Goal: Transaction & Acquisition: Subscribe to service/newsletter

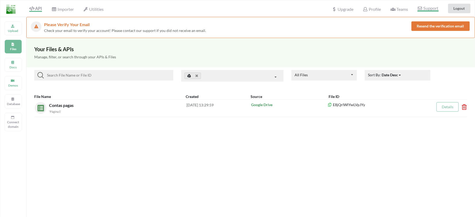
click at [426, 11] on span "Support" at bounding box center [427, 9] width 21 height 6
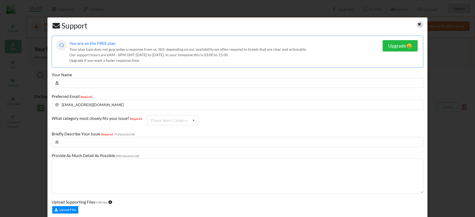
click at [417, 22] on icon at bounding box center [419, 24] width 4 height 4
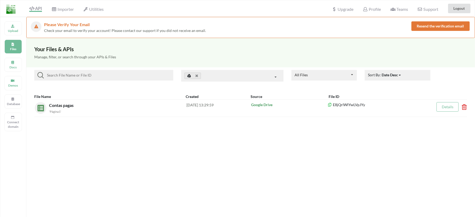
click at [447, 28] on button "Resend the verification email" at bounding box center [440, 25] width 58 height 9
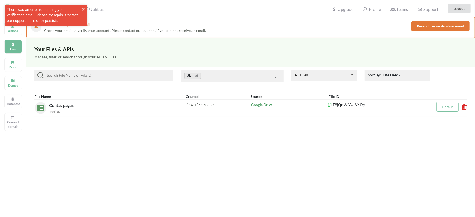
click at [127, 54] on div "Manage, filter, or search through your APIs & Files" at bounding box center [250, 59] width 449 height 15
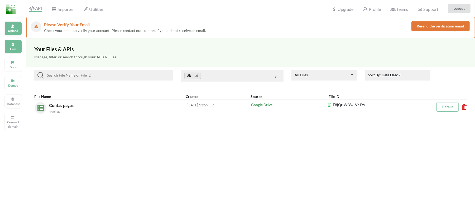
click at [13, 31] on p "Upload" at bounding box center [13, 30] width 13 height 4
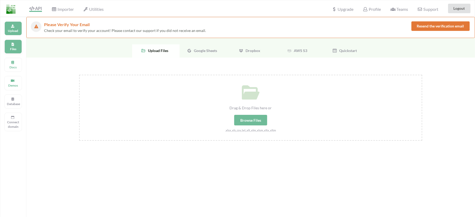
click at [11, 53] on div "Files" at bounding box center [12, 47] width 17 height 14
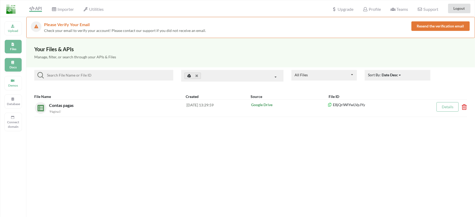
click at [17, 68] on p "Docs" at bounding box center [13, 67] width 13 height 4
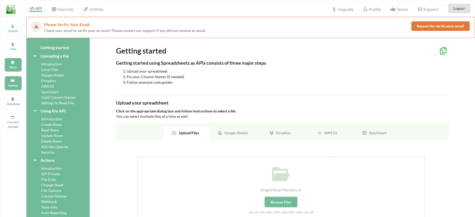
click at [14, 81] on icon at bounding box center [13, 79] width 4 height 3
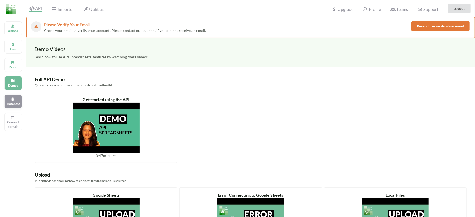
click at [18, 99] on div "Database" at bounding box center [12, 101] width 17 height 14
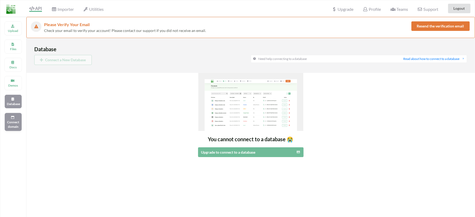
click at [18, 122] on p "Connect domain" at bounding box center [13, 124] width 13 height 9
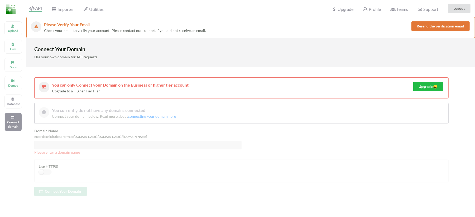
click at [12, 8] on img at bounding box center [10, 8] width 9 height 9
click at [65, 9] on span "Importer" at bounding box center [62, 10] width 22 height 6
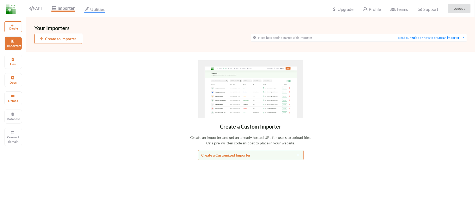
click at [98, 11] on span "Utilities" at bounding box center [94, 10] width 20 height 6
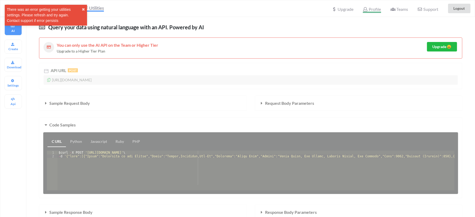
click at [372, 10] on span "Profile" at bounding box center [372, 10] width 18 height 6
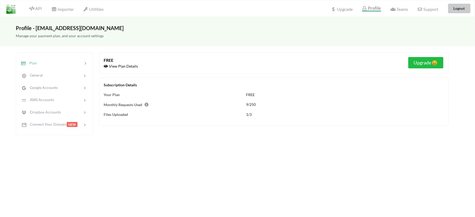
click at [458, 9] on button "Logout" at bounding box center [459, 8] width 22 height 9
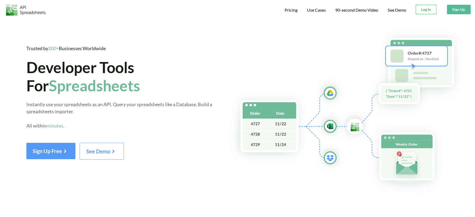
click at [419, 12] on button "Log In" at bounding box center [426, 9] width 21 height 9
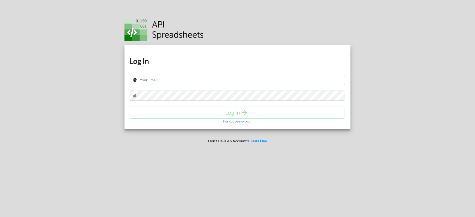
click at [217, 75] on input "text" at bounding box center [238, 80] width 216 height 10
click at [217, 77] on input "text" at bounding box center [238, 80] width 216 height 10
type input "cogelconstrutoradeobrasgeraisl@gmail.com"
click at [228, 110] on h4 "Log In" at bounding box center [237, 112] width 204 height 7
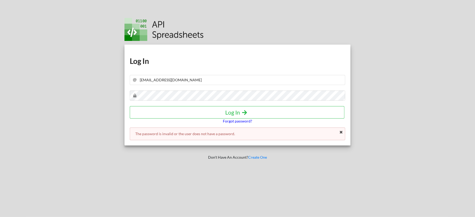
click at [226, 122] on p "Forgot password?" at bounding box center [237, 120] width 29 height 5
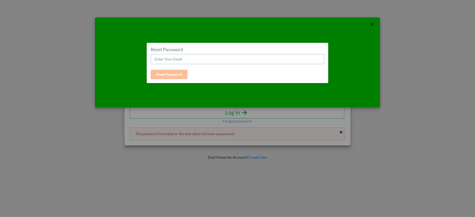
click at [183, 62] on input "text" at bounding box center [238, 59] width 174 height 10
type input "cogelconstrutoradeobrasgeraisl@gmail.com"
click at [171, 76] on button "Reset Password" at bounding box center [169, 74] width 37 height 9
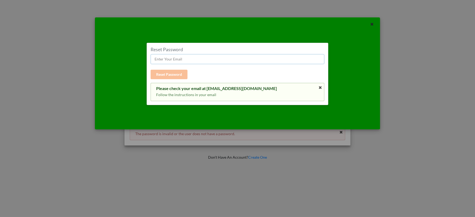
click at [189, 60] on input "text" at bounding box center [238, 59] width 174 height 10
type input "cogelconstrutoradeobrasgeraisl@gmail.com"
click at [170, 76] on button "Reset Password" at bounding box center [169, 74] width 37 height 9
click at [320, 88] on icon at bounding box center [320, 88] width 4 height 4
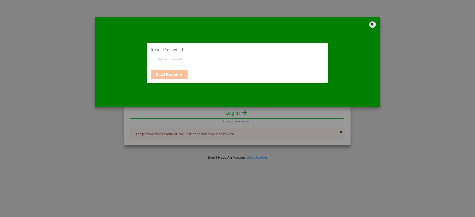
click at [372, 24] on icon at bounding box center [372, 24] width 4 height 4
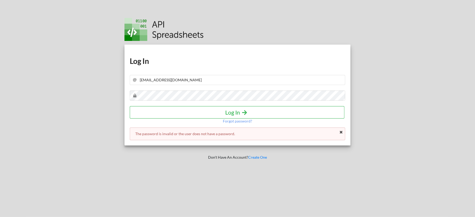
click at [232, 110] on h4 "Log In" at bounding box center [237, 112] width 204 height 7
click at [233, 120] on p "Forgot password?" at bounding box center [237, 120] width 29 height 5
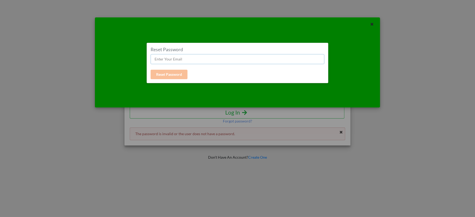
click at [206, 59] on input "text" at bounding box center [238, 59] width 174 height 10
type input "cogelconstrutoradeobrasgeraisl@gmail.com"
click at [172, 74] on button "Reset Password" at bounding box center [169, 74] width 37 height 9
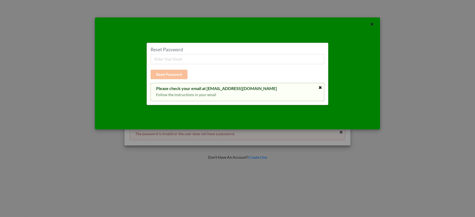
click at [322, 86] on icon at bounding box center [320, 88] width 4 height 4
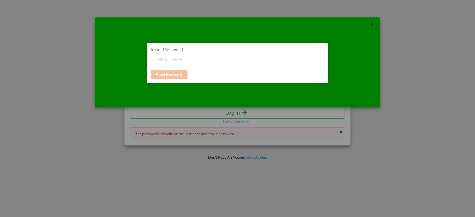
click at [374, 21] on div "Reset Password Reset Password" at bounding box center [237, 62] width 285 height 90
click at [373, 23] on icon at bounding box center [372, 24] width 4 height 4
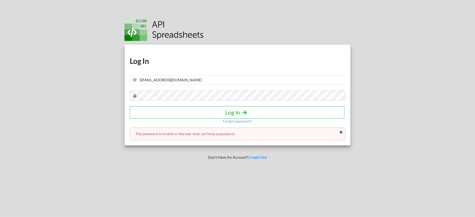
click at [226, 112] on h4 "Log In" at bounding box center [237, 112] width 204 height 7
click at [340, 132] on icon at bounding box center [341, 132] width 4 height 4
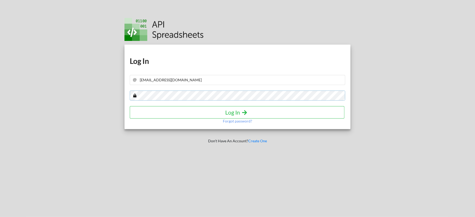
click at [128, 107] on div "Download hidden Download hidden Log In cogelconstrutoradeobrasgeraisl@gmail.com…" at bounding box center [237, 87] width 226 height 85
click at [238, 110] on h4 "Log In" at bounding box center [237, 112] width 204 height 7
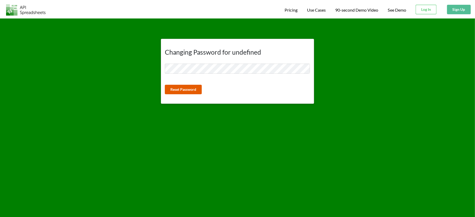
click at [194, 88] on button "Reset Password" at bounding box center [183, 89] width 37 height 9
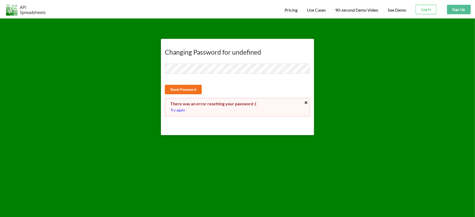
click at [180, 109] on p "Try again" at bounding box center [237, 109] width 134 height 5
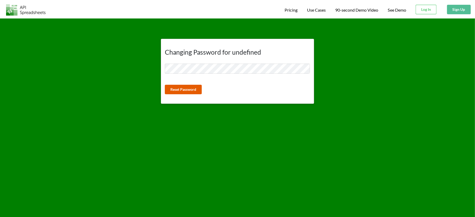
click at [180, 90] on button "Reset Password" at bounding box center [183, 89] width 37 height 9
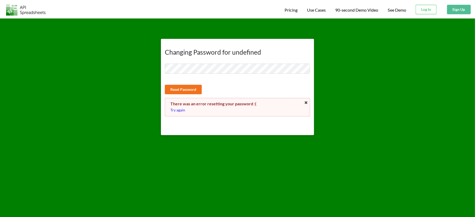
click at [179, 110] on p "Try again" at bounding box center [237, 109] width 134 height 5
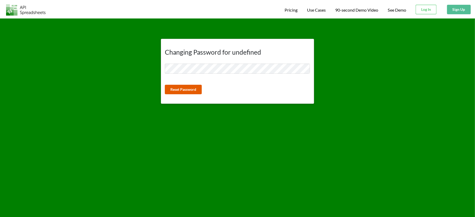
click at [184, 85] on button "Reset Password" at bounding box center [183, 89] width 37 height 9
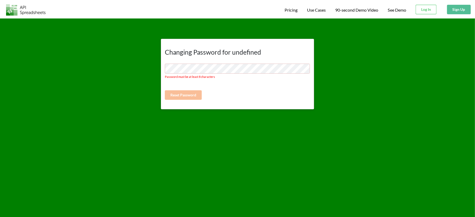
click at [333, 138] on div "Changing Password for undefined Password must be at least 8 characters Reset Pa…" at bounding box center [237, 126] width 475 height 217
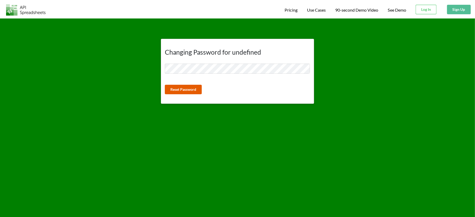
click at [192, 88] on button "Reset Password" at bounding box center [183, 89] width 37 height 9
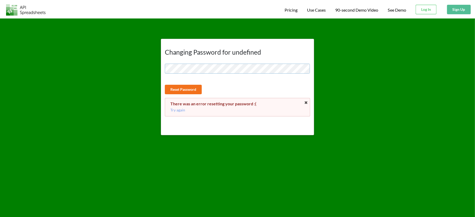
click at [159, 71] on div "Changing Password for undefined Reset Password There was an error resetting you…" at bounding box center [237, 76] width 161 height 116
click at [180, 89] on button "Reset Password" at bounding box center [183, 89] width 37 height 9
click at [163, 70] on div "Changing Password for undefined Reset Password There was an error resetting you…" at bounding box center [237, 87] width 153 height 96
click at [179, 88] on button "Reset Password" at bounding box center [183, 89] width 37 height 9
click at [178, 112] on p "Try again" at bounding box center [237, 109] width 134 height 5
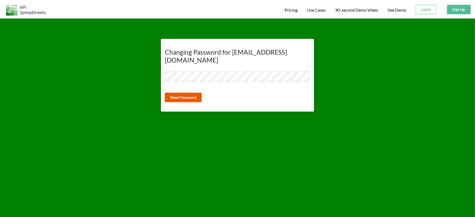
click at [172, 96] on button "Reset Password" at bounding box center [183, 97] width 37 height 9
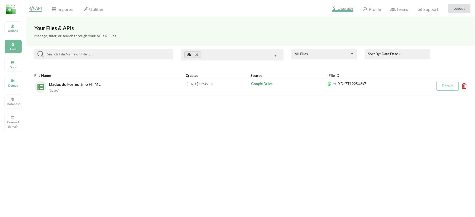
click at [344, 9] on span "Upgrade" at bounding box center [343, 9] width 22 height 6
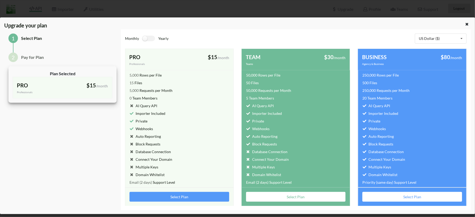
scroll to position [70, 0]
click at [145, 40] on label at bounding box center [148, 39] width 13 height 6
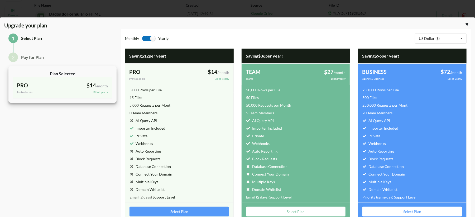
click at [152, 37] on label at bounding box center [148, 39] width 13 height 6
checkbox input "false"
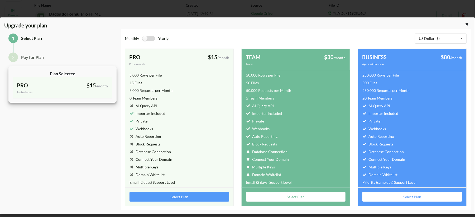
scroll to position [130, 0]
click at [303, 44] on div "US Dollar ($) US Dollar ($) Indian Rupee (₹) Australian Dollar (AUD$) Brazilian…" at bounding box center [381, 38] width 171 height 11
click at [234, 68] on div "TEAM Teams $30 /month billed monthly" at bounding box center [179, 59] width 109 height 21
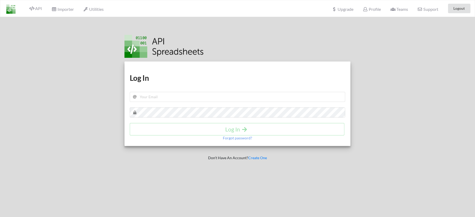
scroll to position [17, 0]
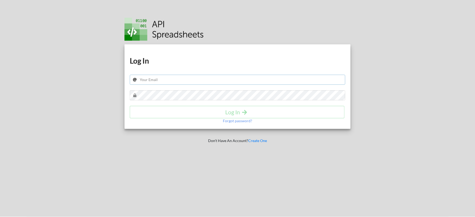
click at [173, 81] on input "text" at bounding box center [238, 80] width 216 height 10
type input "[EMAIL_ADDRESS][DOMAIN_NAME]"
click at [231, 113] on h4 "Log In" at bounding box center [237, 112] width 204 height 7
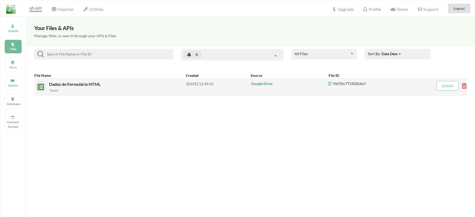
click at [304, 88] on div "Google Drive" at bounding box center [289, 87] width 77 height 12
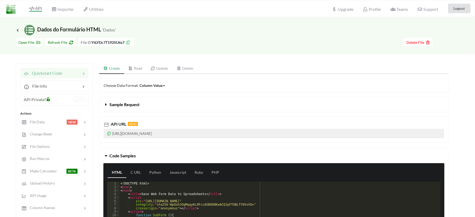
click at [103, 104] on button "Sample Request" at bounding box center [273, 104] width 349 height 15
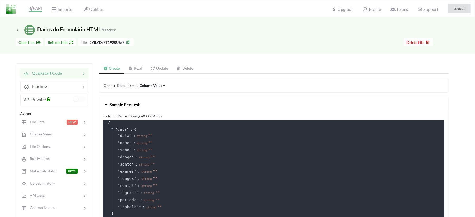
click at [104, 104] on icon at bounding box center [106, 103] width 5 height 4
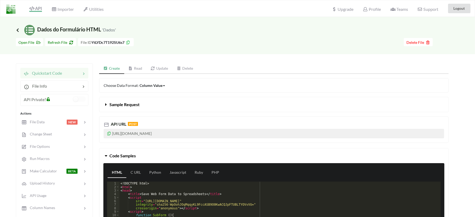
click at [18, 29] on icon at bounding box center [17, 30] width 5 height 4
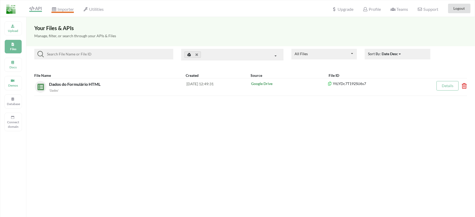
click at [60, 11] on span "Importer" at bounding box center [62, 10] width 22 height 6
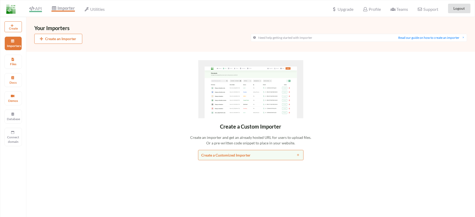
click at [34, 8] on icon at bounding box center [31, 8] width 5 height 4
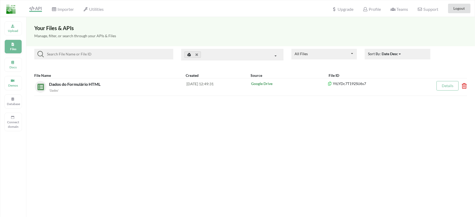
click at [15, 47] on p "Files" at bounding box center [13, 49] width 13 height 4
click at [92, 10] on span "Utilities" at bounding box center [93, 10] width 20 height 6
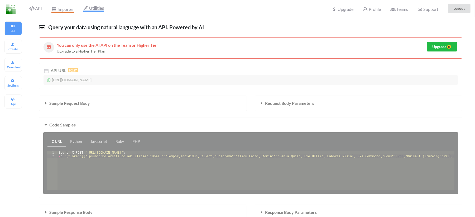
click at [62, 11] on span "Importer" at bounding box center [62, 10] width 22 height 6
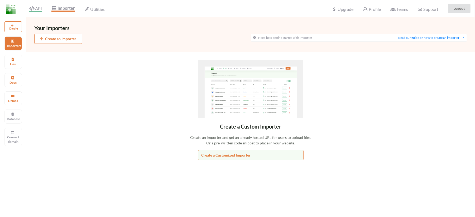
click at [35, 8] on span "API" at bounding box center [35, 9] width 13 height 6
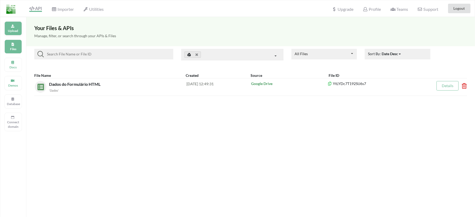
click at [13, 33] on p "Upload" at bounding box center [13, 30] width 13 height 4
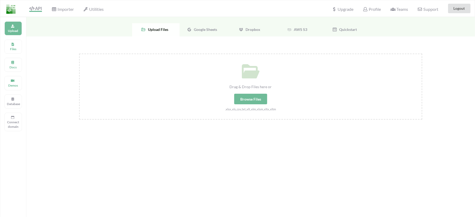
click at [201, 28] on span "Google Sheets" at bounding box center [204, 29] width 25 height 4
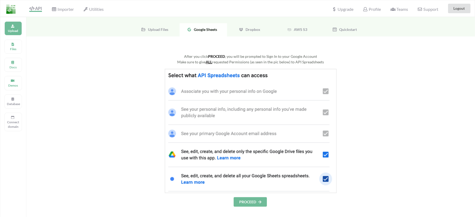
click at [246, 200] on button "PROCEED" at bounding box center [250, 201] width 33 height 9
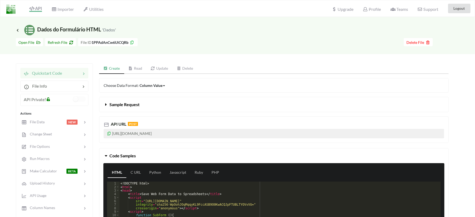
drag, startPoint x: 209, startPoint y: 134, endPoint x: 206, endPoint y: 134, distance: 3.4
click at [206, 134] on p "https://api.apispreadsheets.com/data/1PPAdAnCw6UiCQRb/" at bounding box center [274, 133] width 340 height 9
click at [213, 134] on p "https://api.apispreadsheets.com/data/1PPAdAnCw6UiCQRb/" at bounding box center [274, 133] width 340 height 9
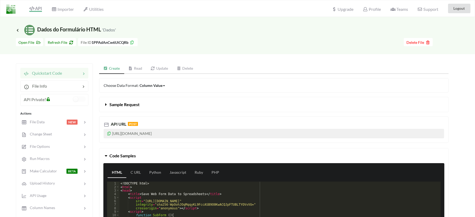
drag, startPoint x: 210, startPoint y: 133, endPoint x: 114, endPoint y: 139, distance: 95.9
click at [114, 139] on div "API URL POST https://api.apispreadsheets.com/data/1PPAdAnCw6UiCQRb/" at bounding box center [273, 129] width 349 height 26
click at [113, 134] on p "https://api.apispreadsheets.com/data/1PPAdAnCw6UiCQRb/" at bounding box center [274, 133] width 340 height 9
click at [109, 133] on icon at bounding box center [109, 133] width 4 height 4
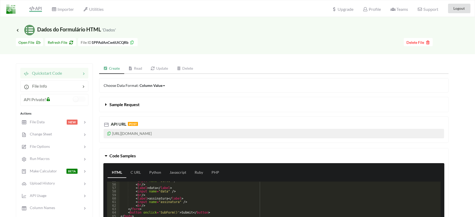
click at [105, 104] on icon at bounding box center [106, 103] width 5 height 4
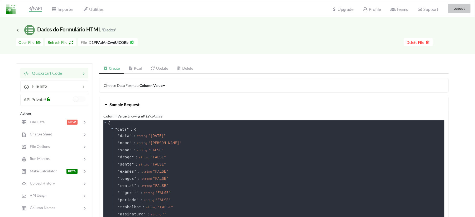
click at [459, 11] on button "Logout" at bounding box center [459, 8] width 22 height 9
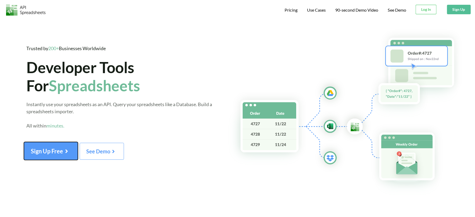
click at [60, 151] on span "Sign Up Free" at bounding box center [51, 150] width 40 height 7
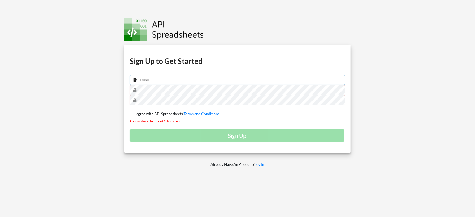
click at [189, 79] on input "email" at bounding box center [238, 80] width 216 height 10
paste input "cogelchecklist@gmail.com"
type input "cogelchecklist@gmail.com"
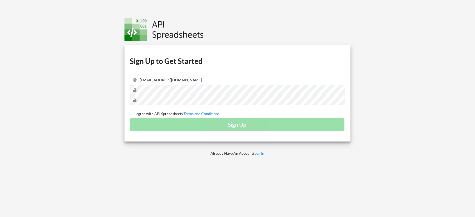
click at [135, 114] on span "I agree with API Spreadsheets'" at bounding box center [158, 113] width 50 height 4
click at [133, 114] on input "I agree with API Spreadsheets' Terms and Conditions" at bounding box center [131, 113] width 3 height 3
checkbox input "true"
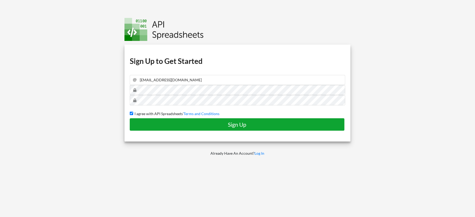
click at [208, 127] on h4 "Sign Up" at bounding box center [237, 124] width 204 height 7
checkbox input "false"
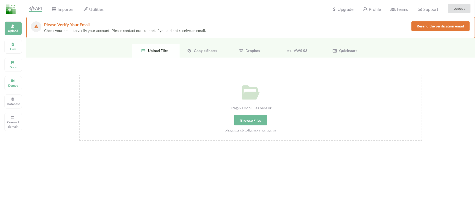
click at [434, 26] on button "Resend the verification email" at bounding box center [440, 25] width 58 height 9
click at [206, 48] on div "Google Sheets" at bounding box center [203, 50] width 47 height 13
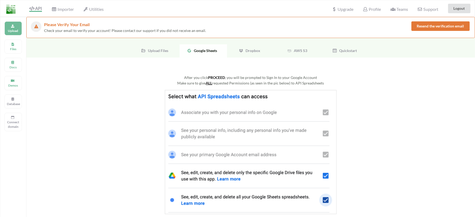
scroll to position [158, 0]
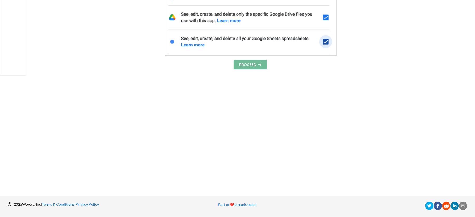
click at [240, 66] on button "PROCEED" at bounding box center [250, 64] width 33 height 9
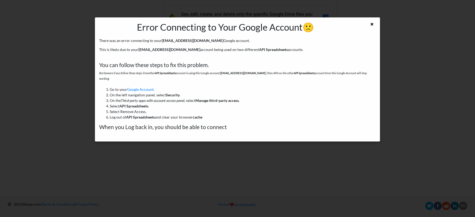
scroll to position [0, 0]
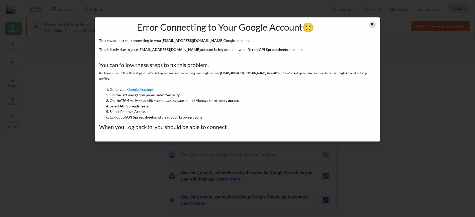
click at [373, 23] on icon at bounding box center [372, 24] width 4 height 4
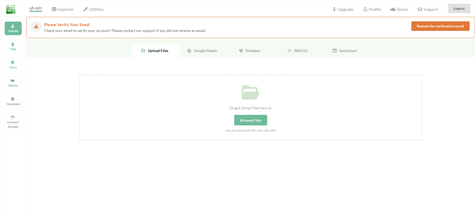
click at [437, 106] on div "Drag & Drop Files here or Browse Files .xlsx,.xls,.csv,.txt,.xlt,.xlm,.xlsm,.xl…" at bounding box center [250, 162] width 449 height 210
